Goal: Task Accomplishment & Management: Use online tool/utility

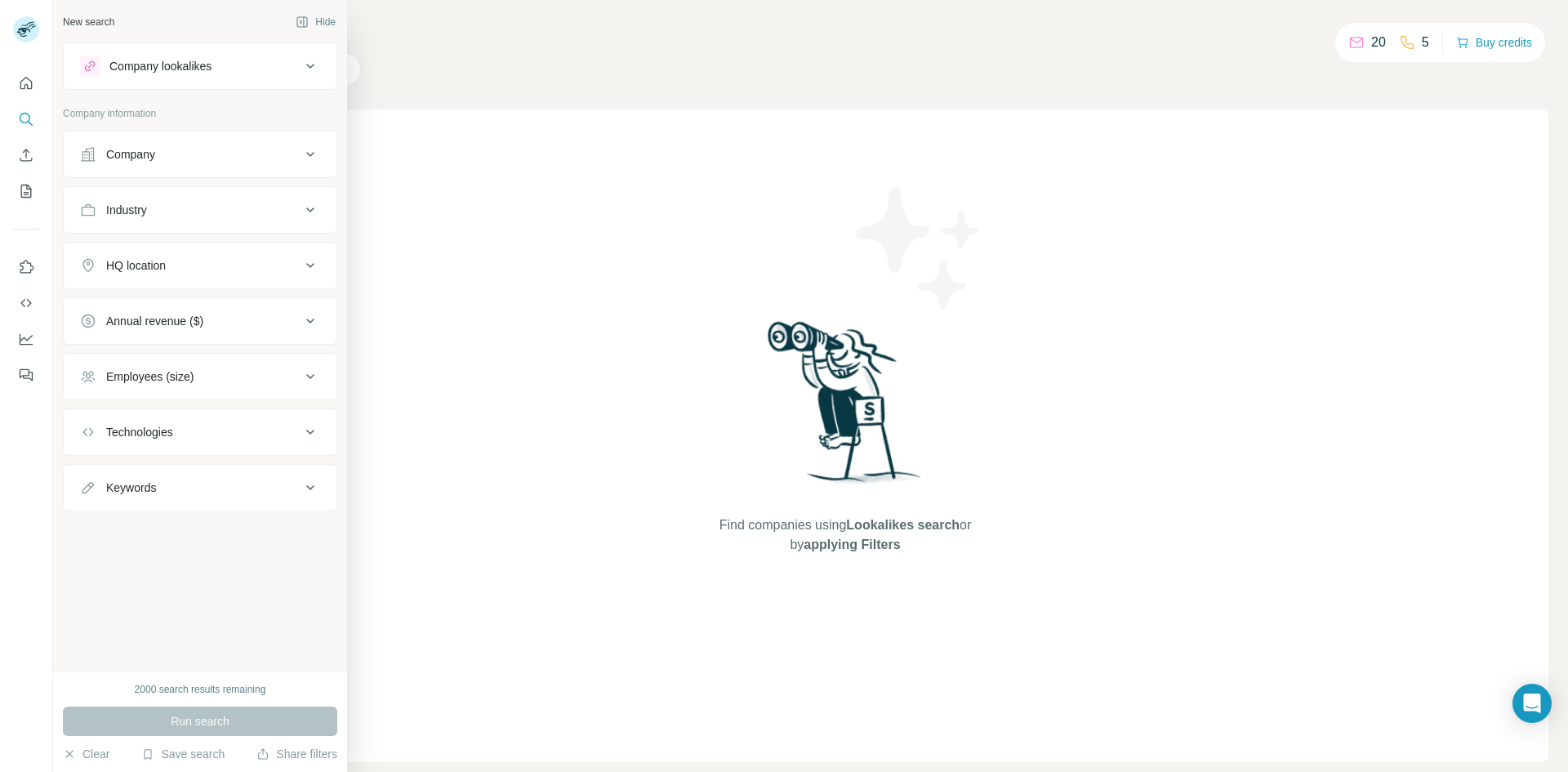
click at [93, 22] on div "New search" at bounding box center [89, 22] width 52 height 15
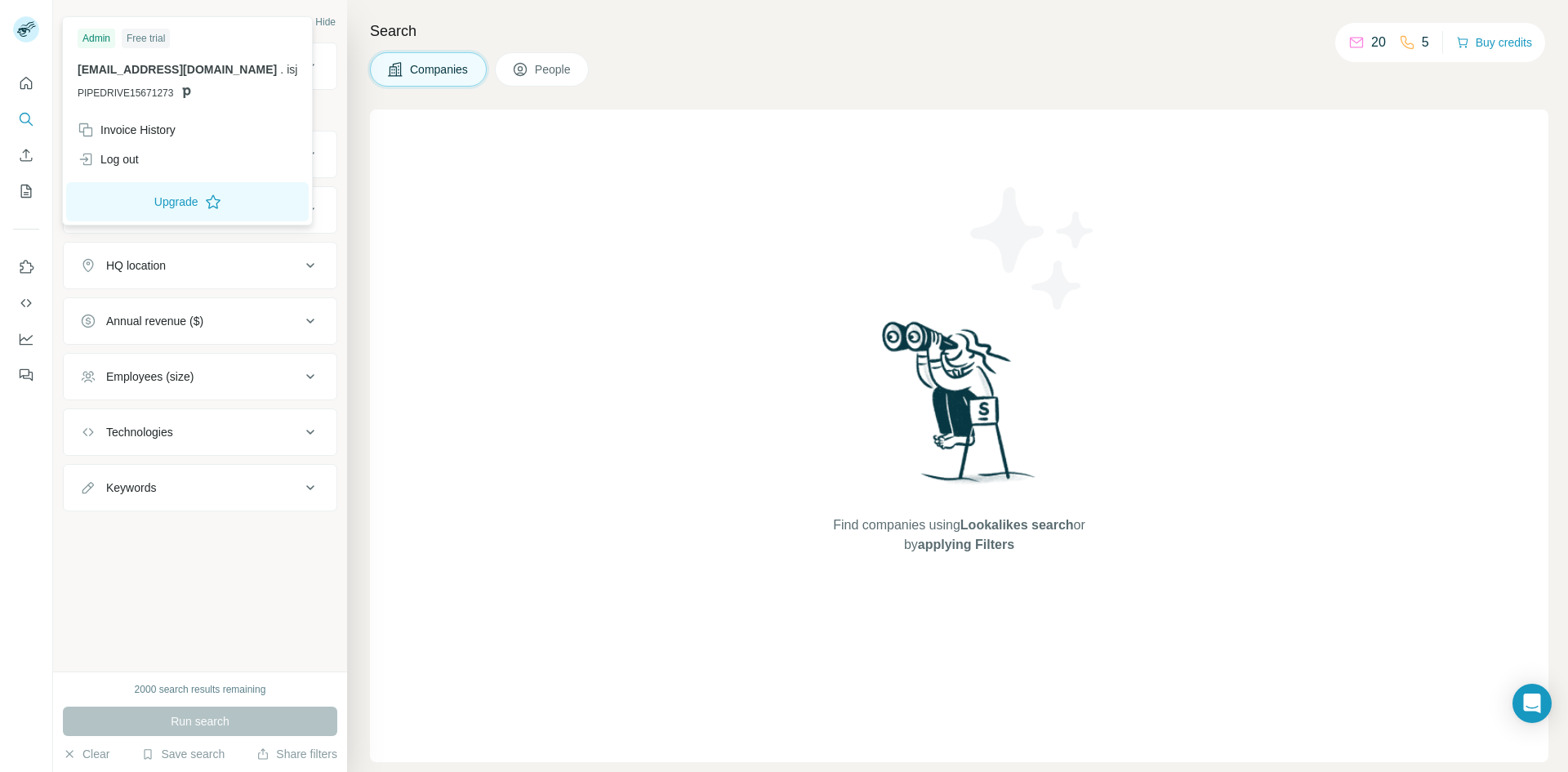
click at [32, 25] on icon at bounding box center [30, 26] width 8 height 4
click at [143, 161] on div "Log out" at bounding box center [187, 159] width 239 height 30
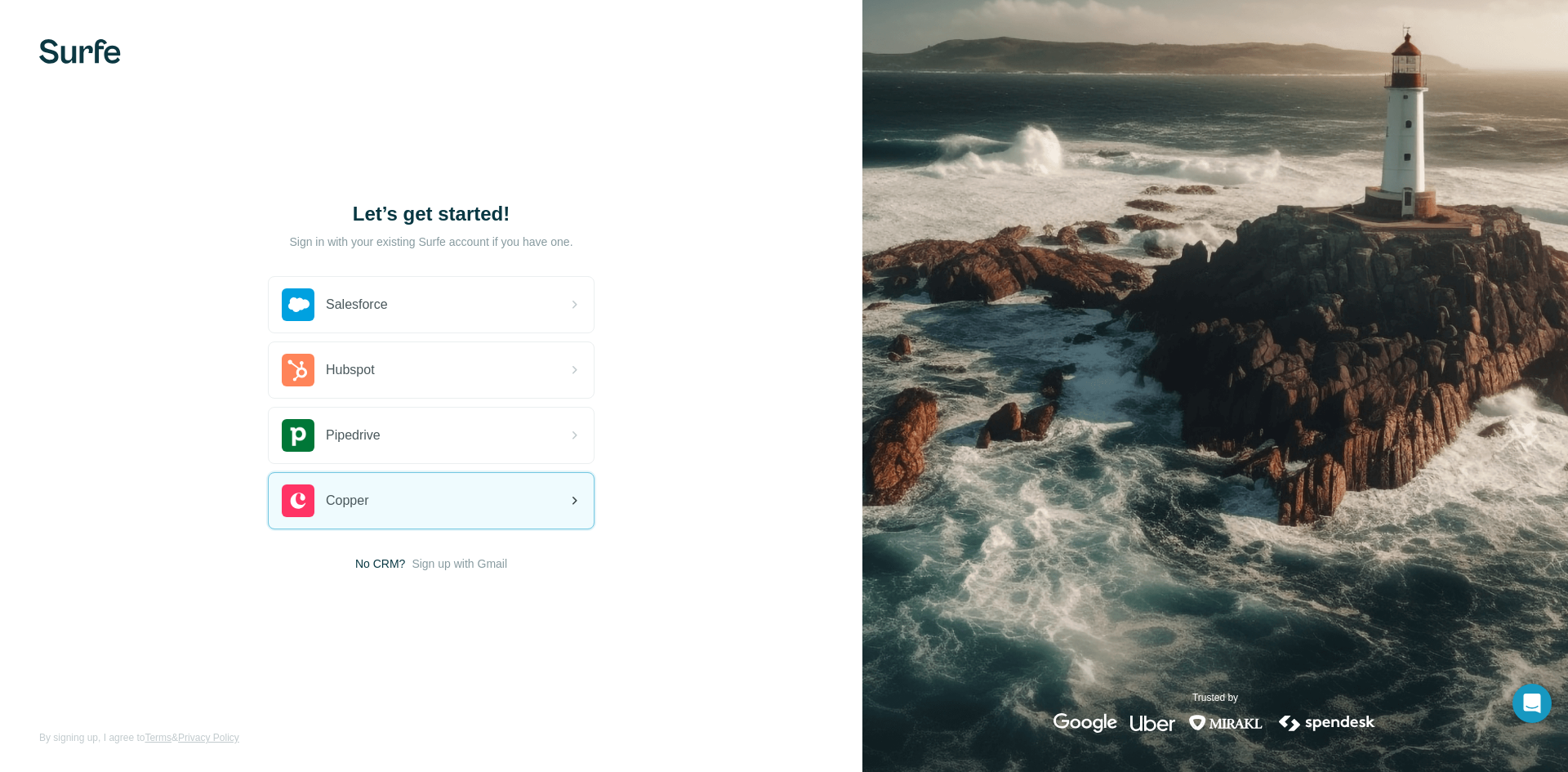
click at [376, 482] on div "Copper" at bounding box center [431, 501] width 326 height 56
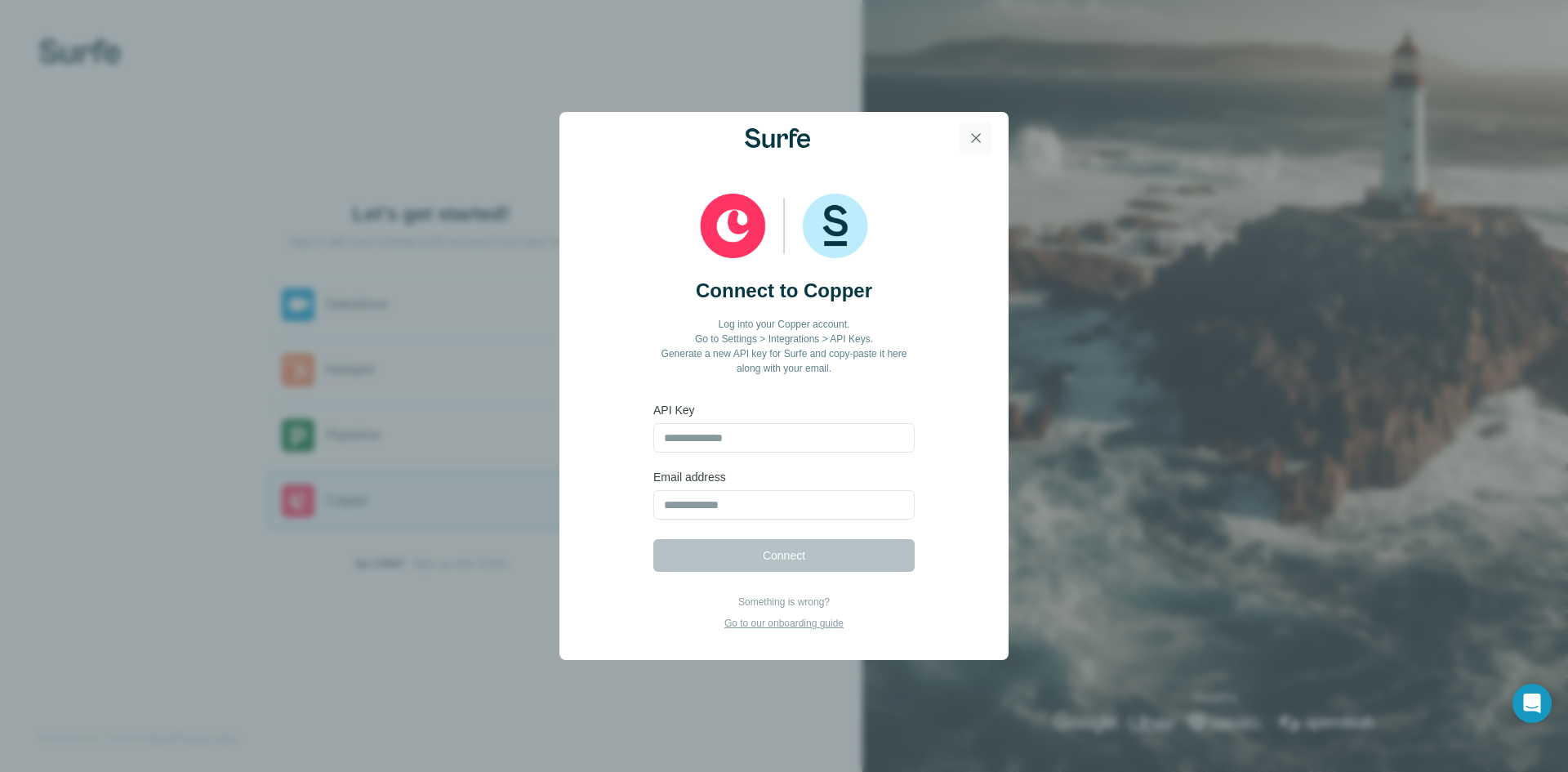
click at [986, 145] on button "button" at bounding box center [976, 137] width 33 height 33
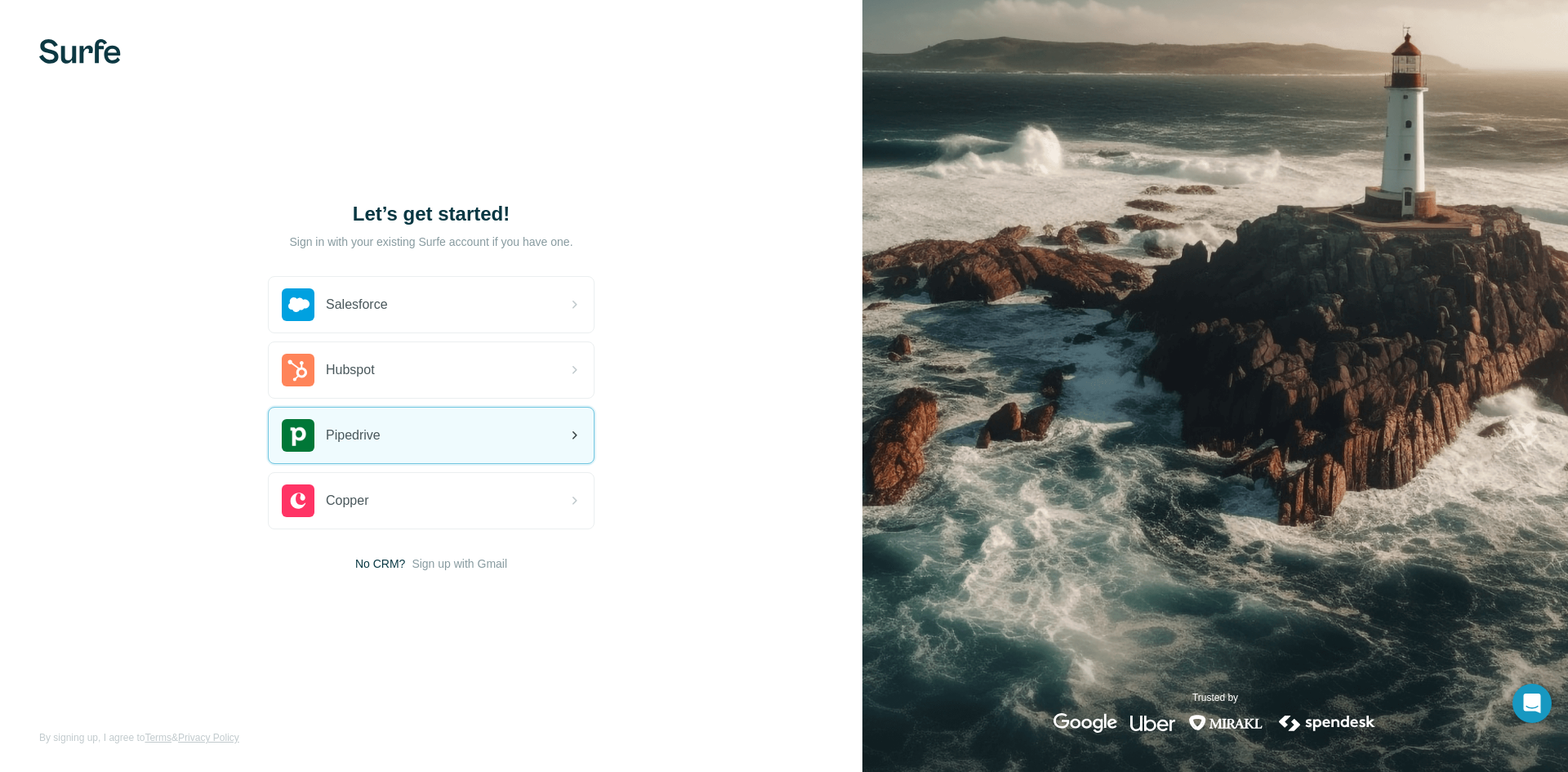
drag, startPoint x: 462, startPoint y: 434, endPoint x: 469, endPoint y: 430, distance: 8.1
click at [463, 434] on div "Pipedrive" at bounding box center [431, 435] width 326 height 56
click at [411, 443] on div "Pipedrive" at bounding box center [431, 435] width 326 height 56
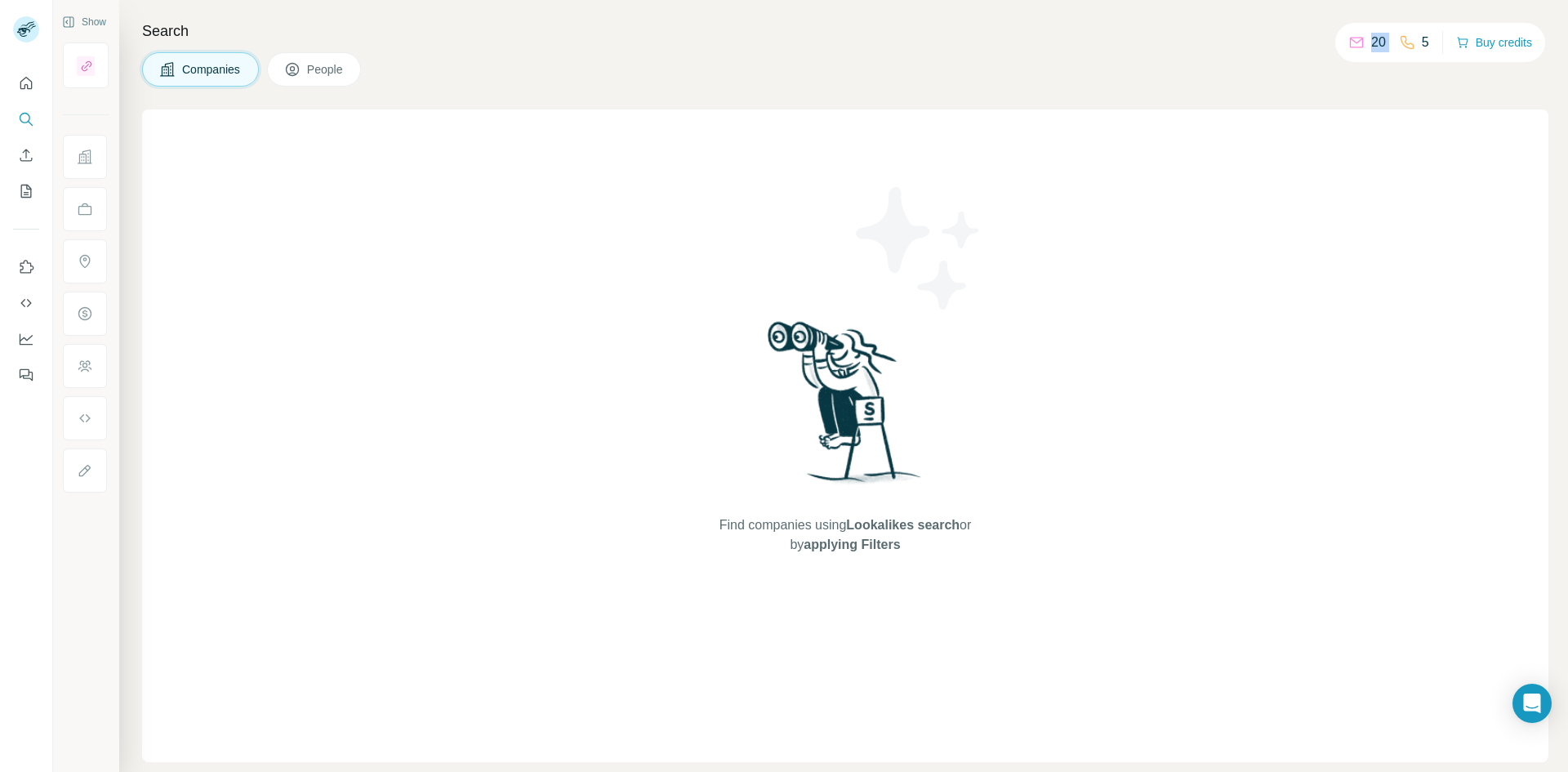
drag, startPoint x: 1367, startPoint y: 42, endPoint x: 1388, endPoint y: 35, distance: 22.1
click at [1388, 35] on div "20 5" at bounding box center [1388, 42] width 81 height 23
click at [1382, 39] on div "20 5" at bounding box center [1388, 42] width 81 height 23
